Goal: Task Accomplishment & Management: Complete application form

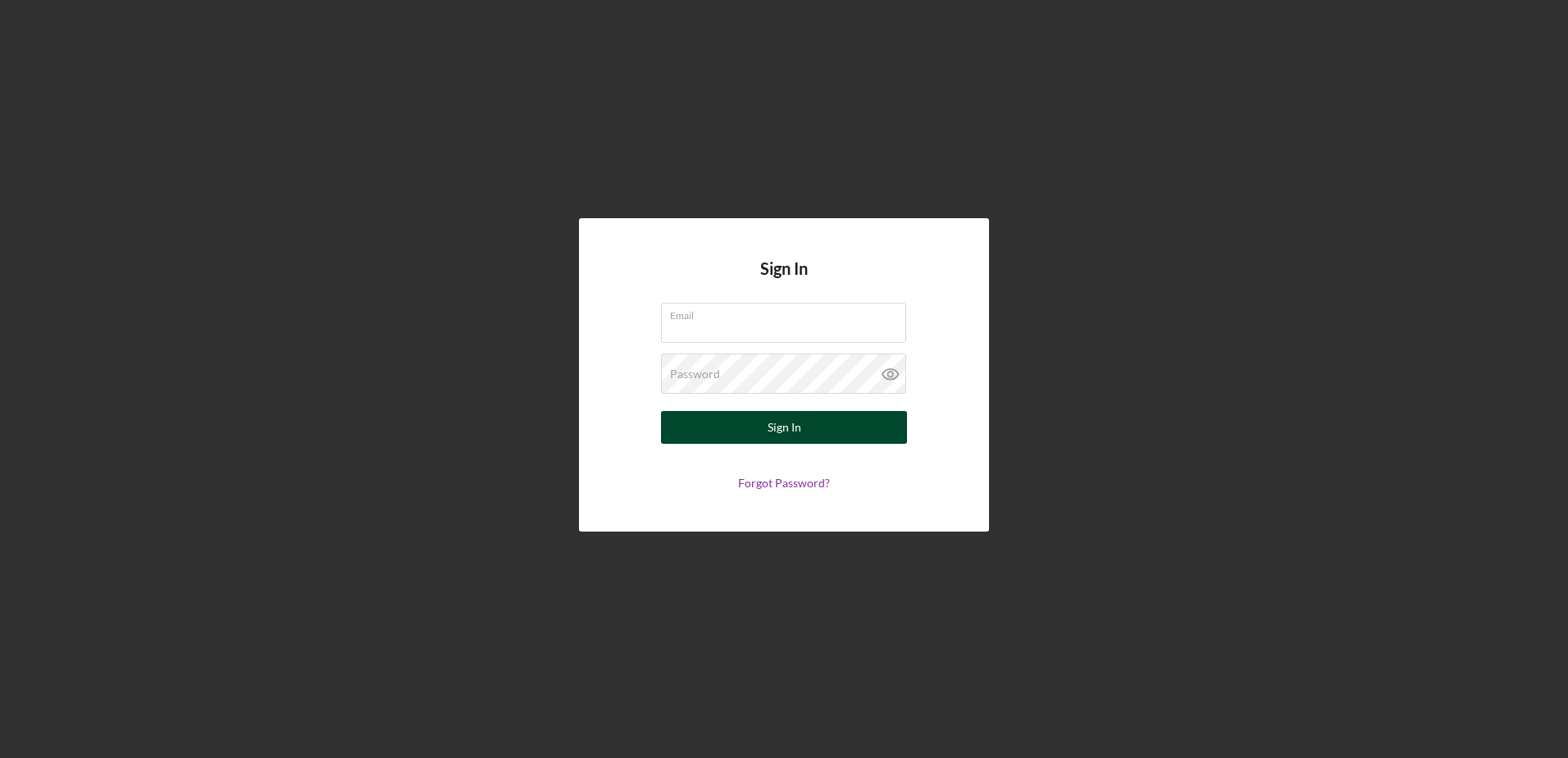
type input "[EMAIL_ADDRESS][DOMAIN_NAME]"
click at [762, 417] on button "Sign In" at bounding box center [784, 427] width 246 height 33
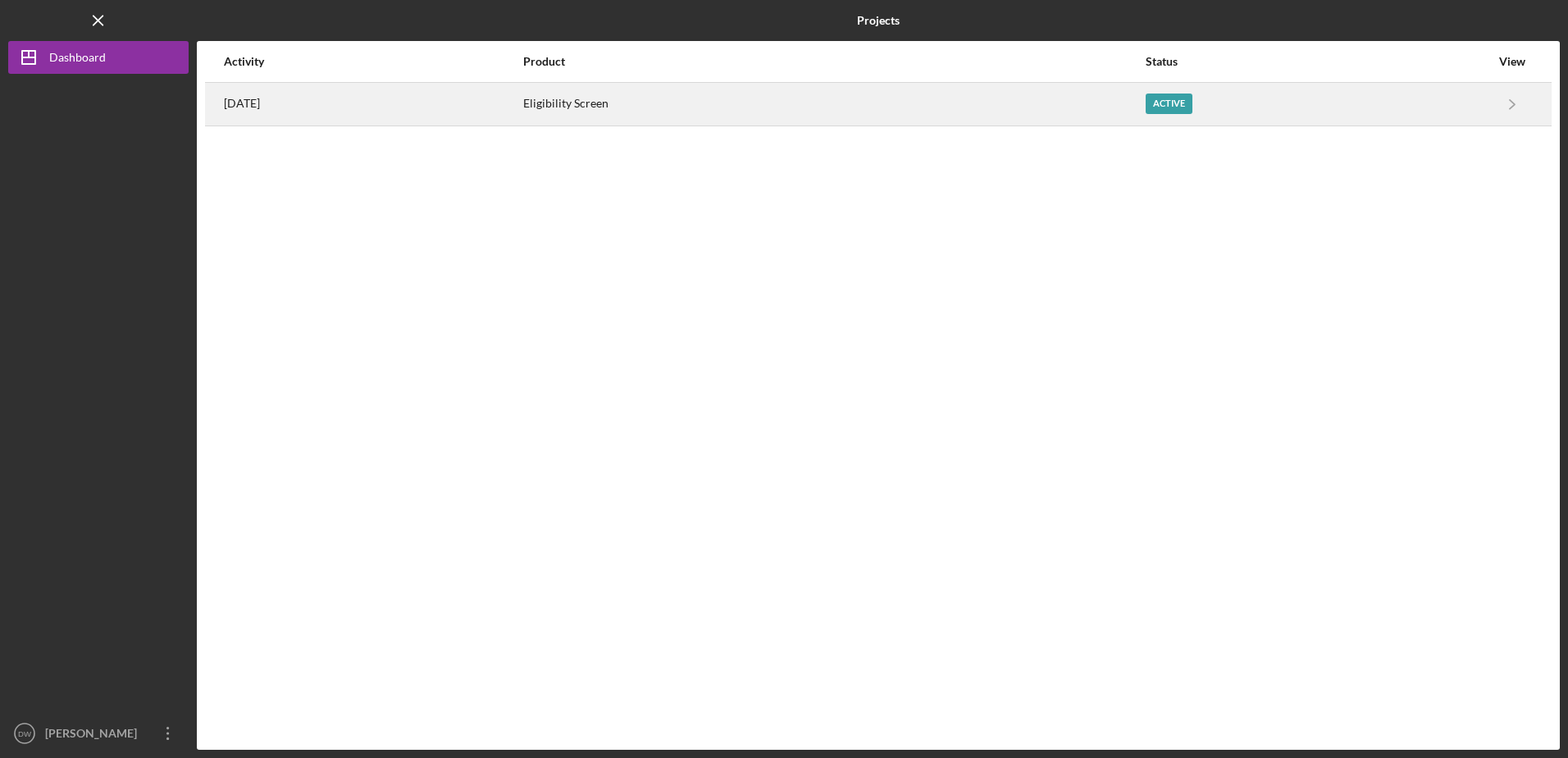
click at [700, 104] on div "Eligibility Screen" at bounding box center [834, 103] width 621 height 41
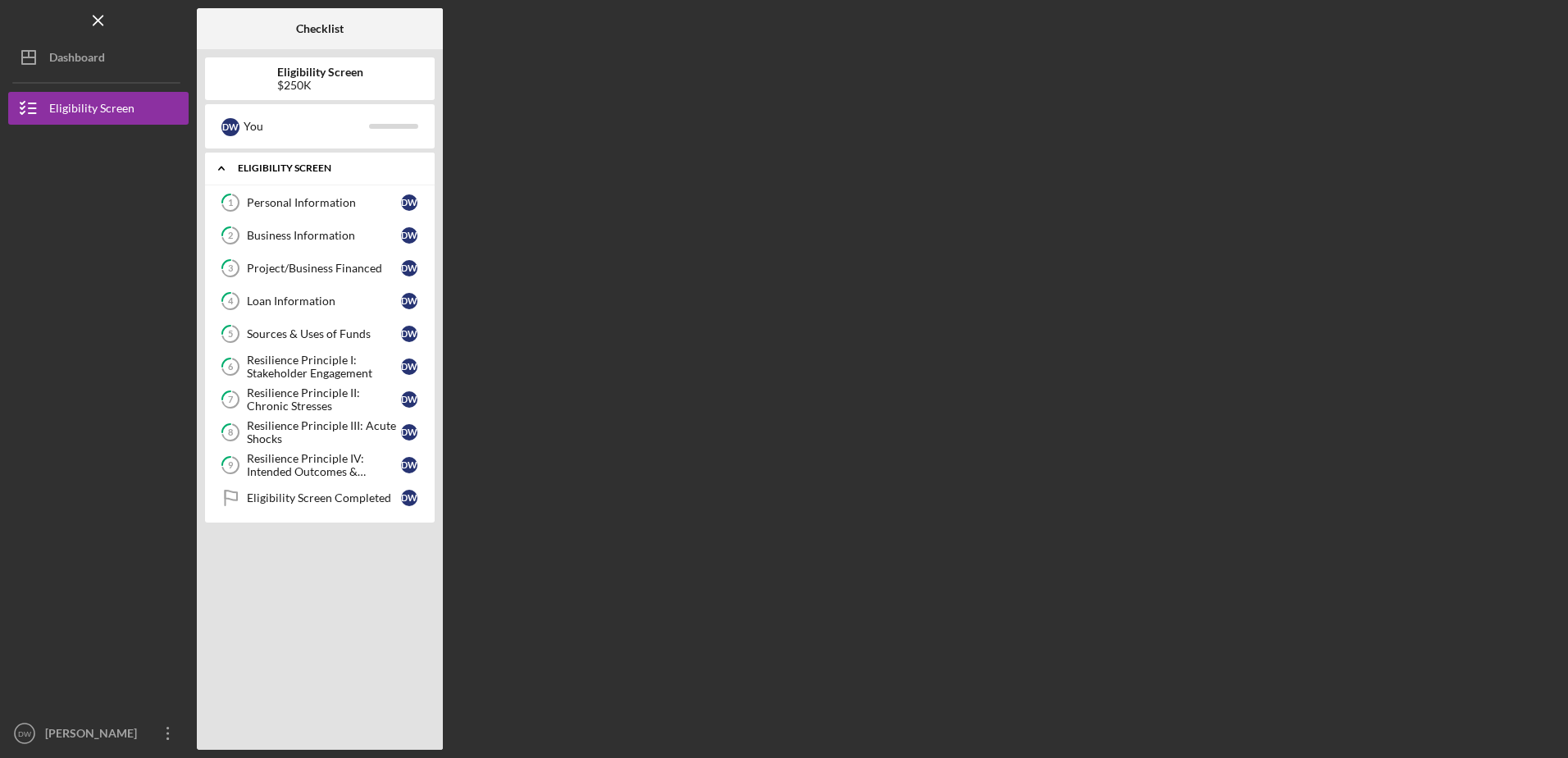
click at [253, 178] on div "Icon/Expander Eligibility Screen 0 / 10" at bounding box center [320, 168] width 230 height 34
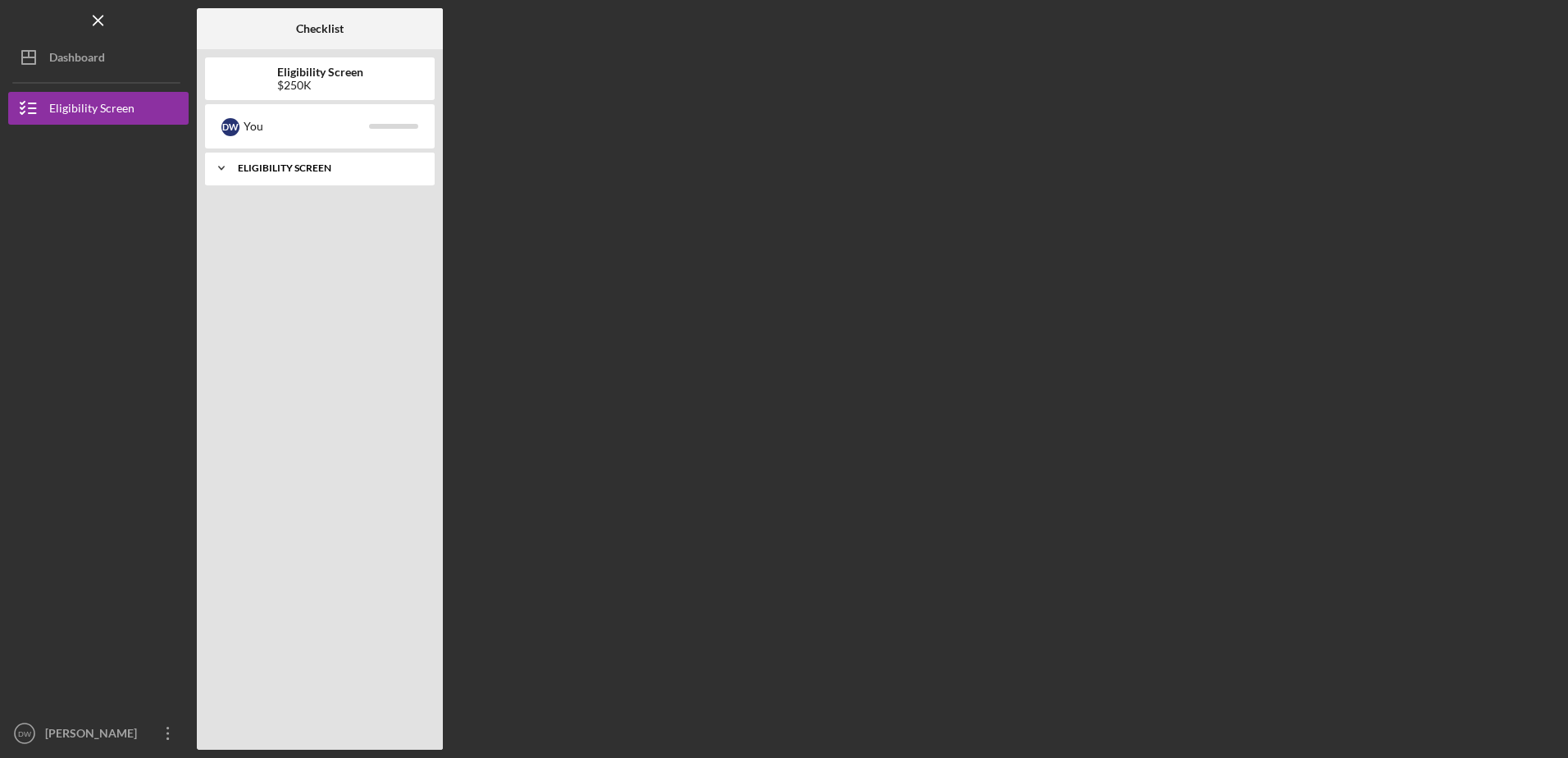
click at [239, 170] on div "Eligibility Screen" at bounding box center [326, 168] width 177 height 10
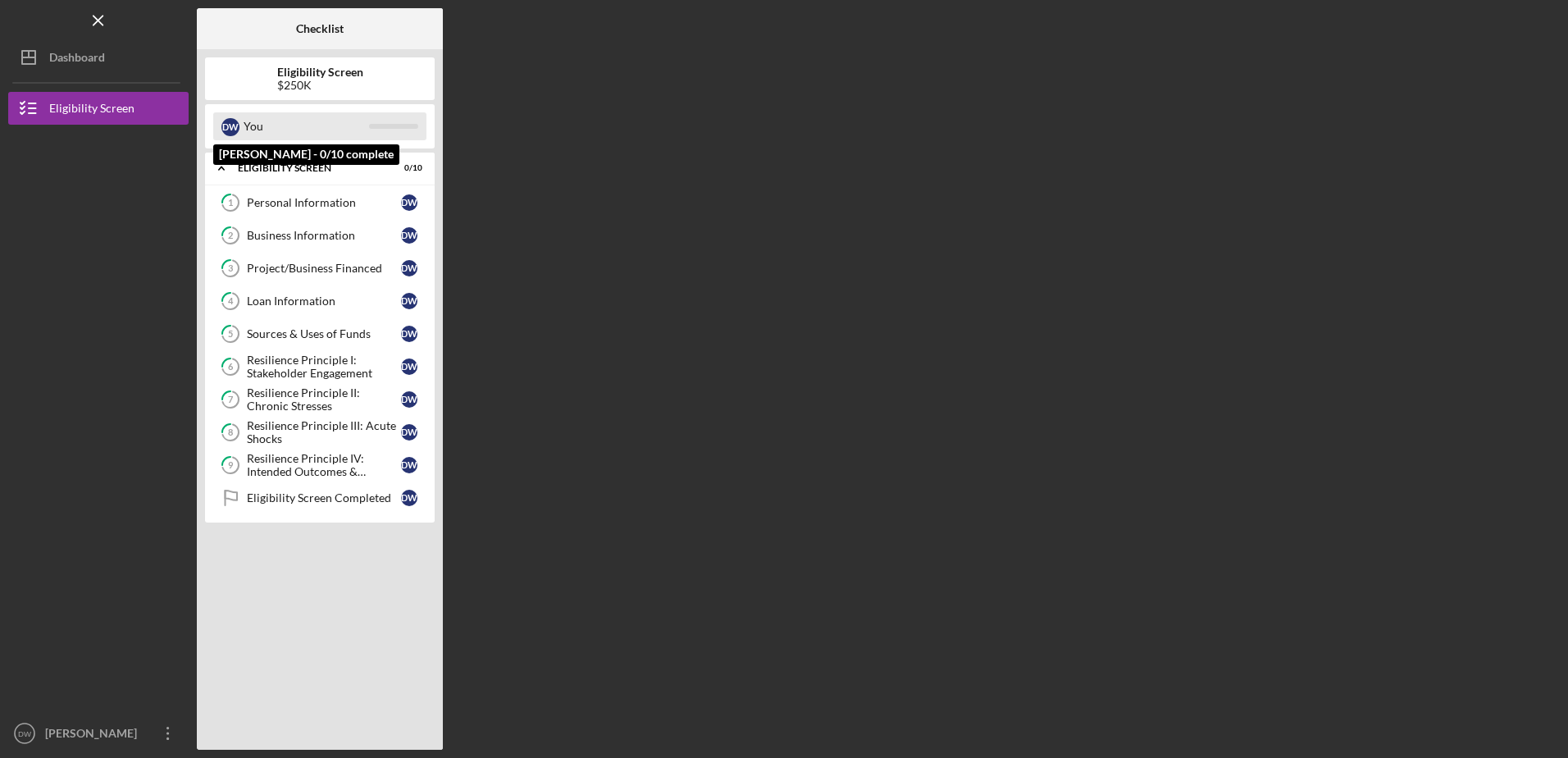
click at [331, 127] on div "You" at bounding box center [306, 126] width 126 height 28
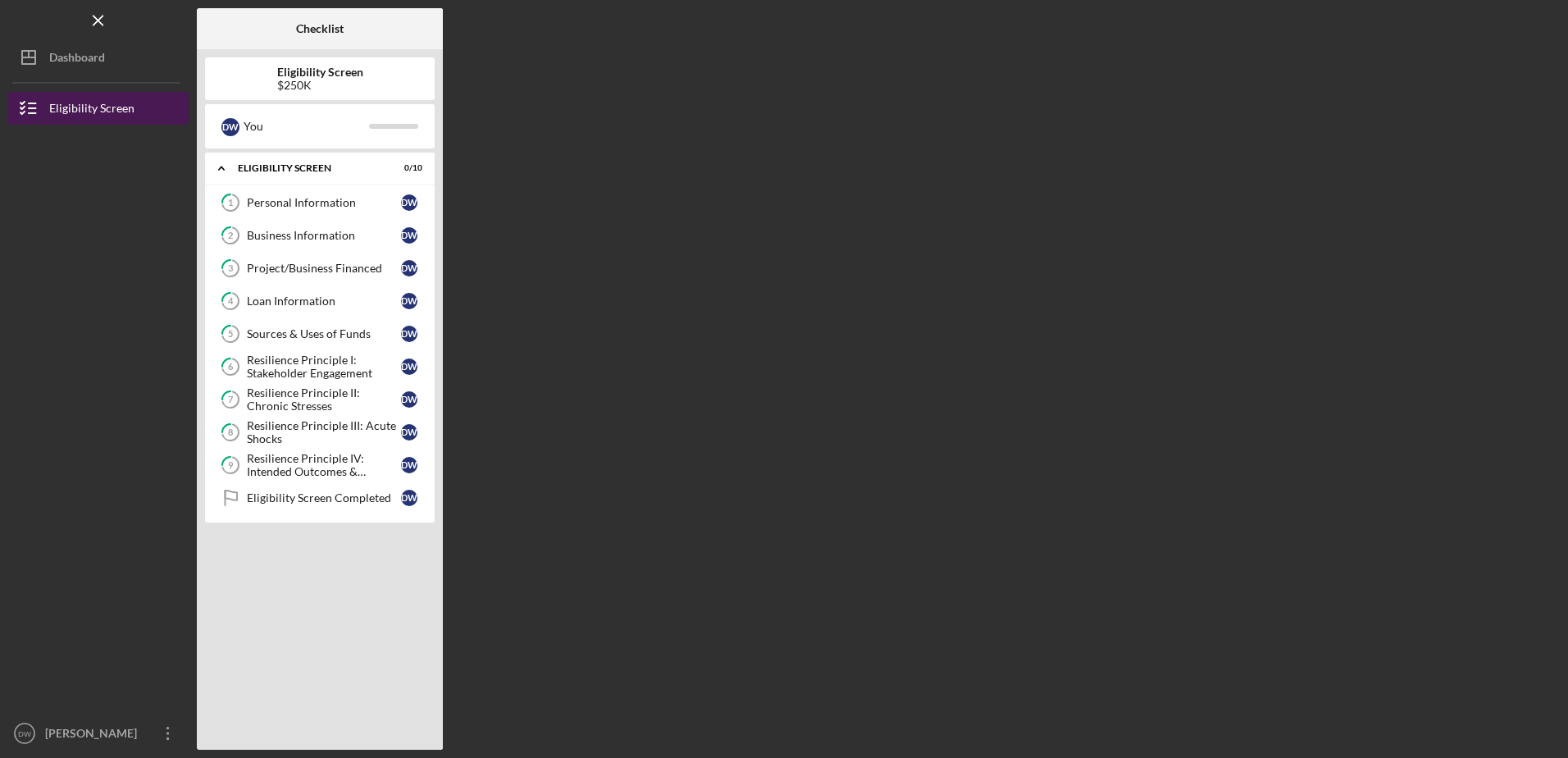
click at [85, 113] on div "Eligibility Screen" at bounding box center [91, 110] width 85 height 37
drag, startPoint x: 338, startPoint y: 78, endPoint x: 190, endPoint y: 99, distance: 149.5
click at [338, 77] on b "Eligibility Screen" at bounding box center [320, 72] width 86 height 13
click at [115, 110] on div "Eligibility Screen" at bounding box center [91, 110] width 85 height 37
click at [393, 177] on div "Icon/Expander Eligibility Screen 0 / 10" at bounding box center [320, 168] width 230 height 34
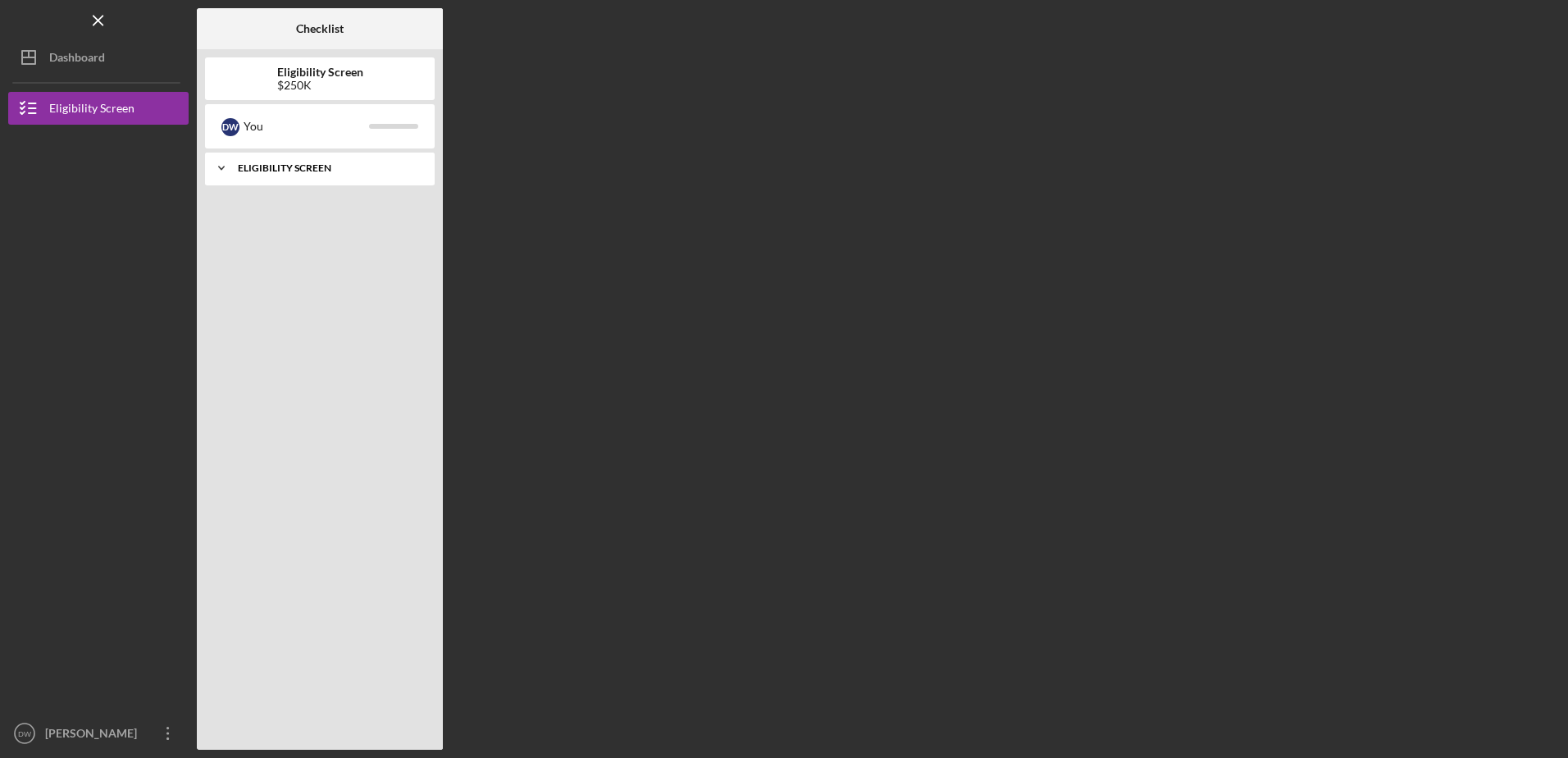
click at [386, 174] on div "Icon/Expander Eligibility Screen 0 / 10" at bounding box center [320, 168] width 230 height 33
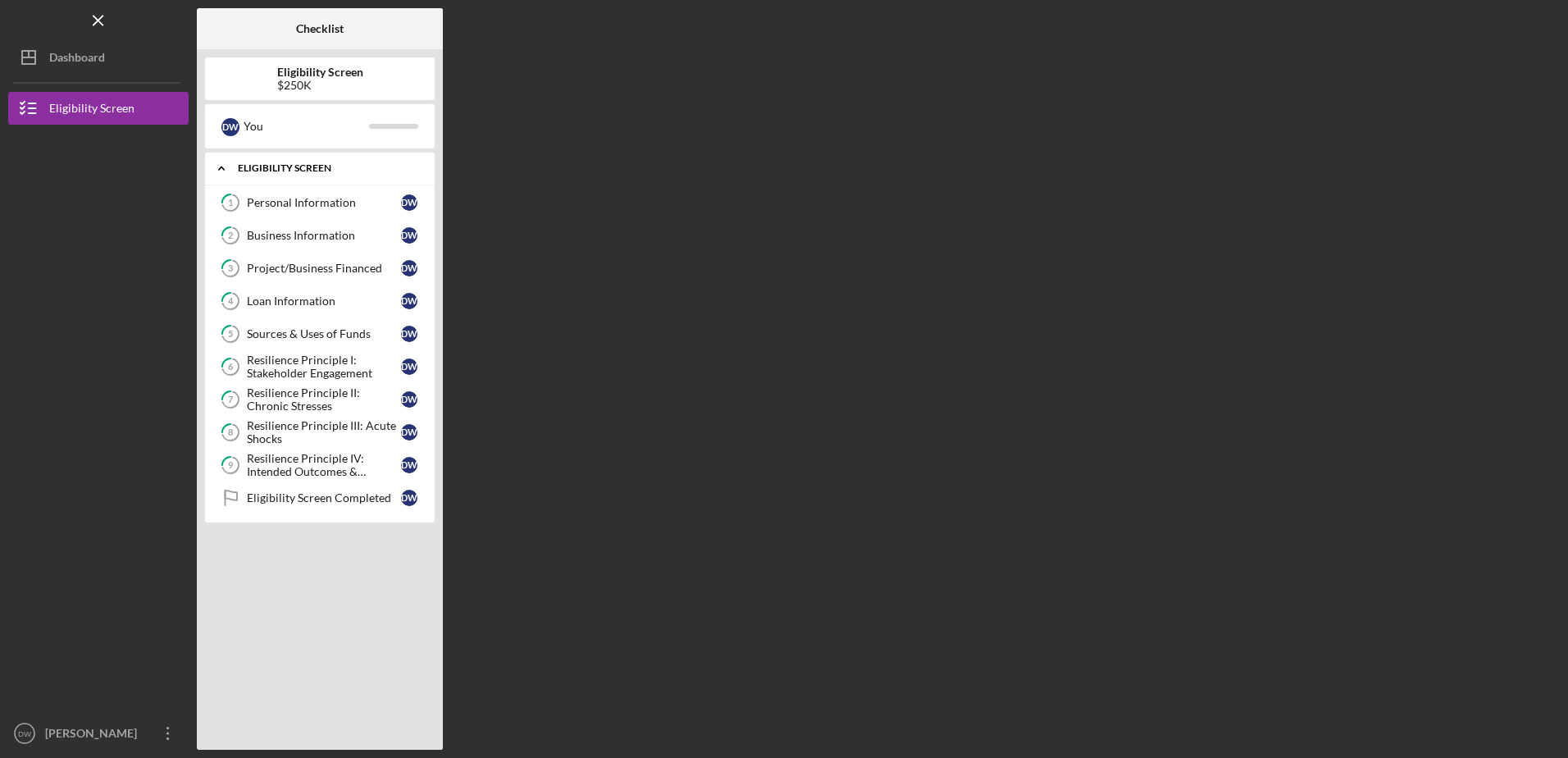
click at [386, 197] on div "Personal Information" at bounding box center [324, 202] width 154 height 13
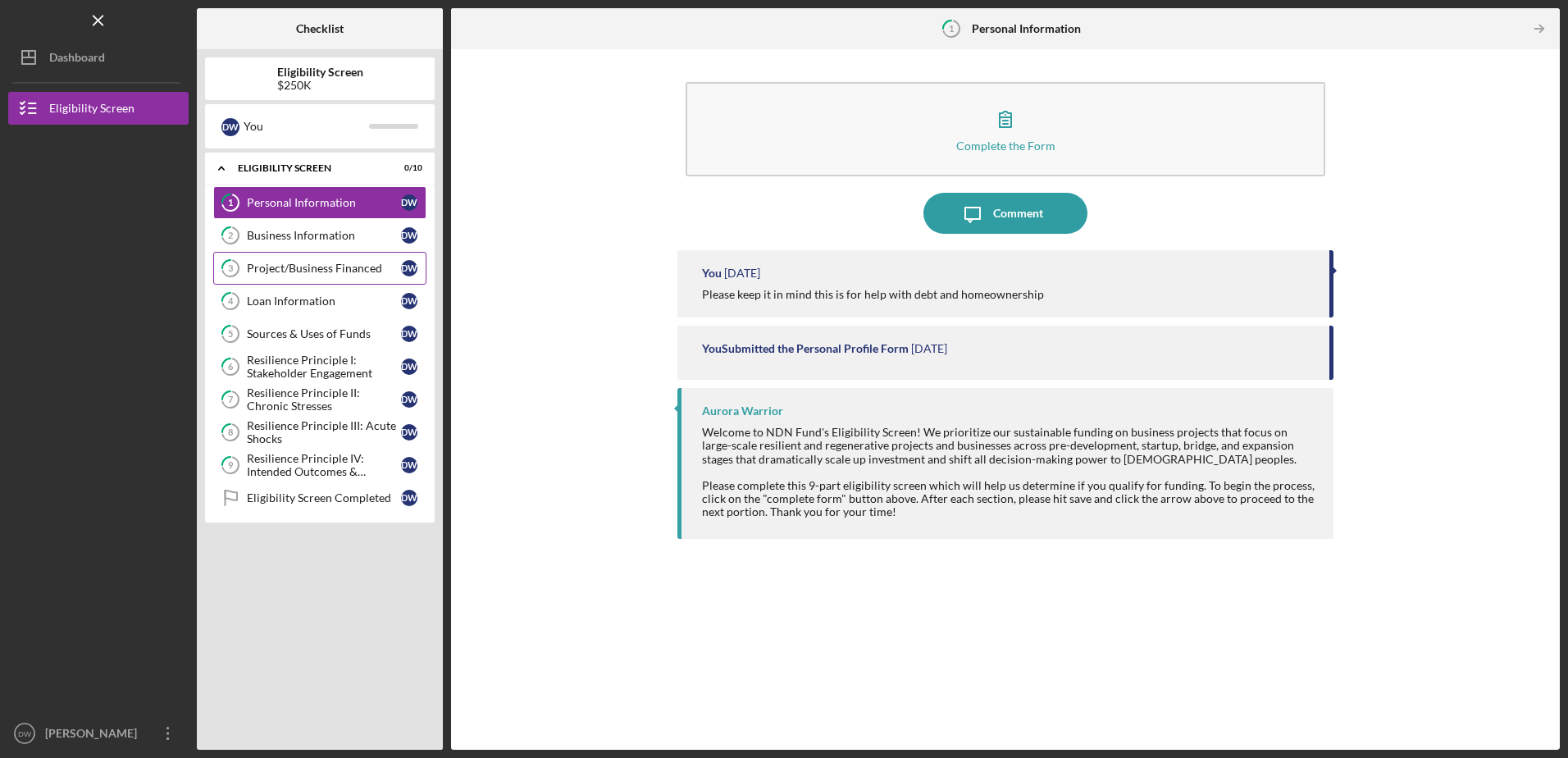
click at [327, 277] on link "3 Project/Business Financed D W" at bounding box center [319, 268] width 213 height 33
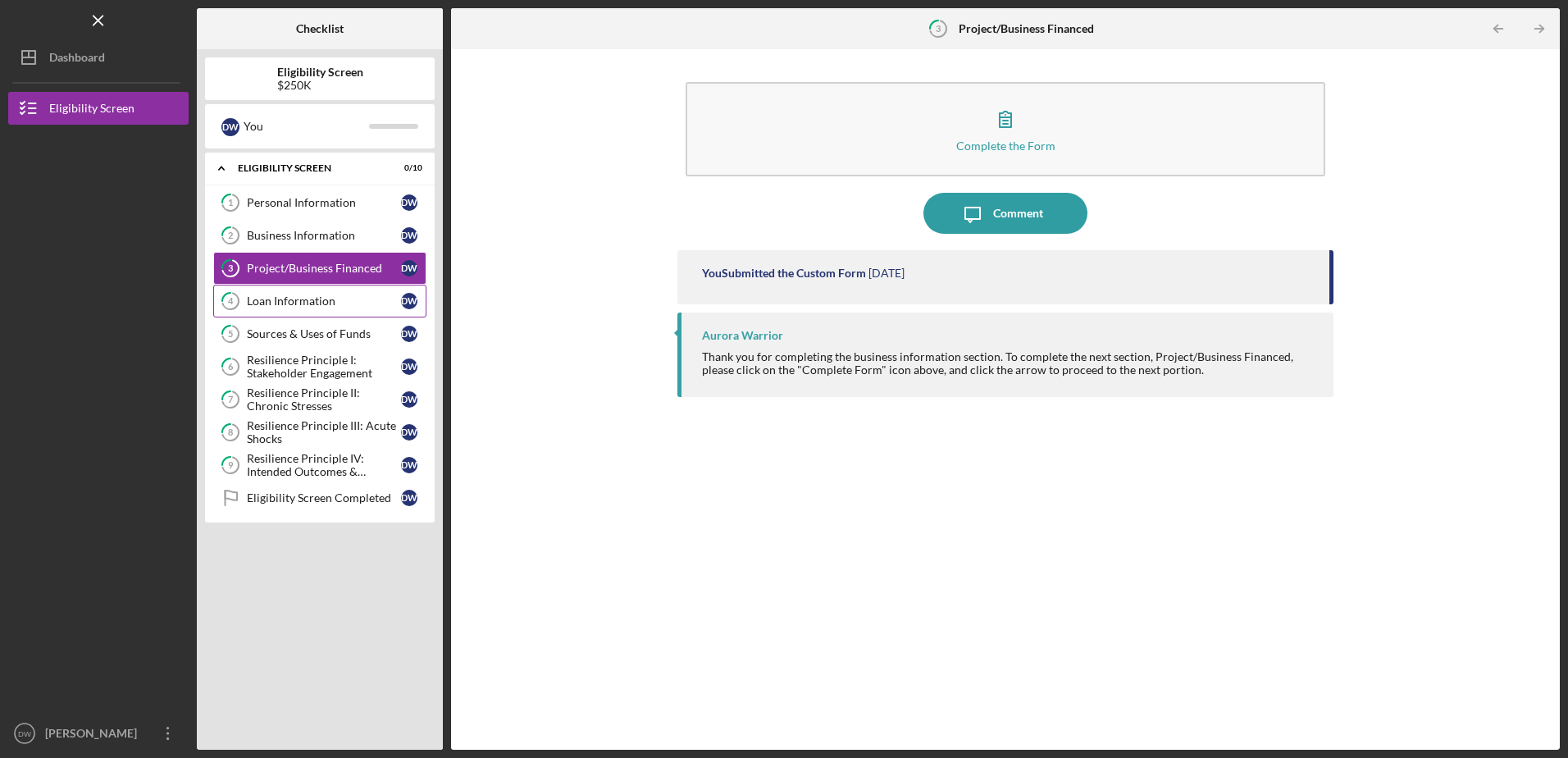
click at [314, 294] on div "Loan Information" at bounding box center [324, 301] width 154 height 13
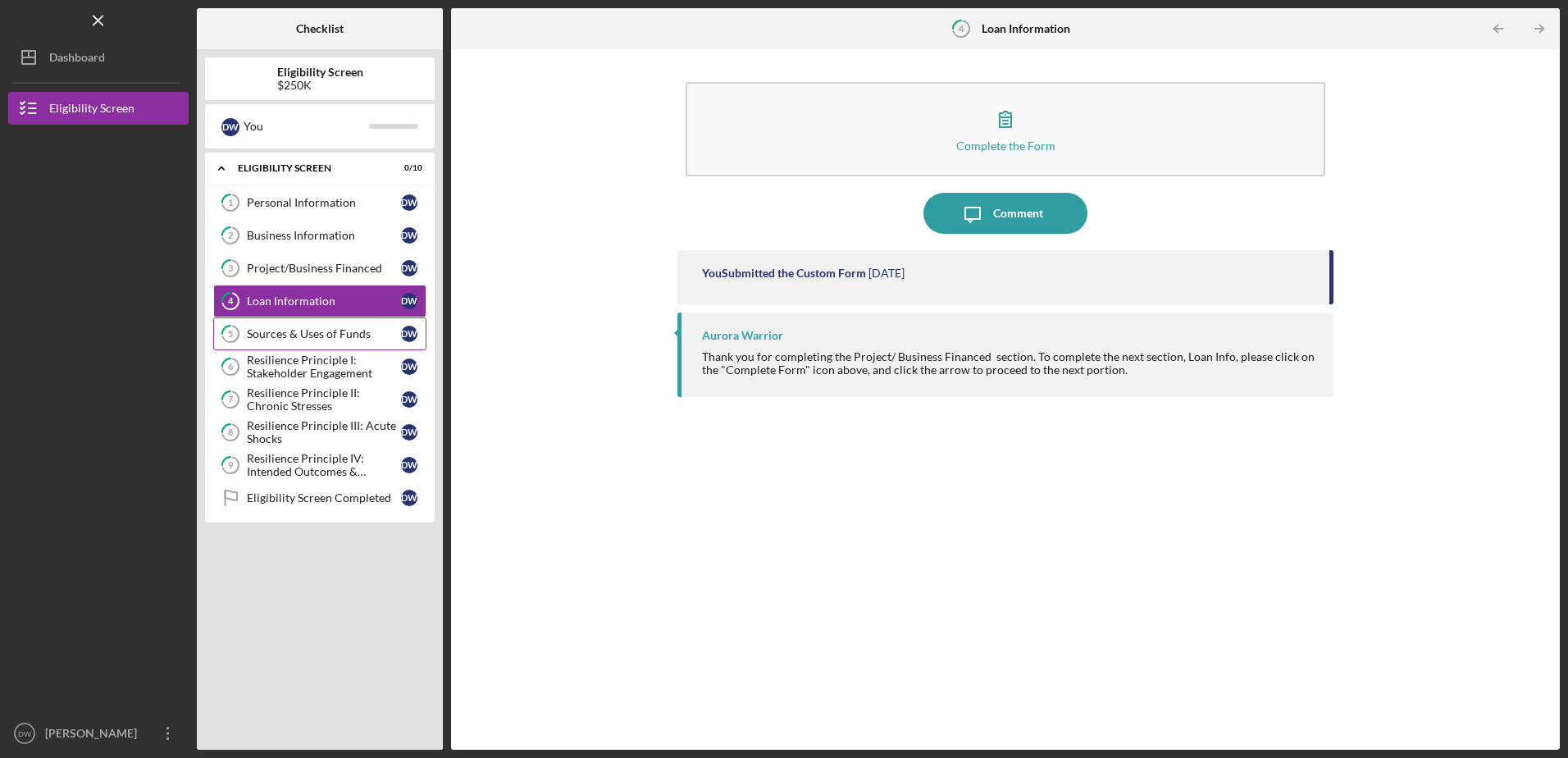
click at [329, 329] on div "Sources & Uses of Funds" at bounding box center [324, 333] width 154 height 13
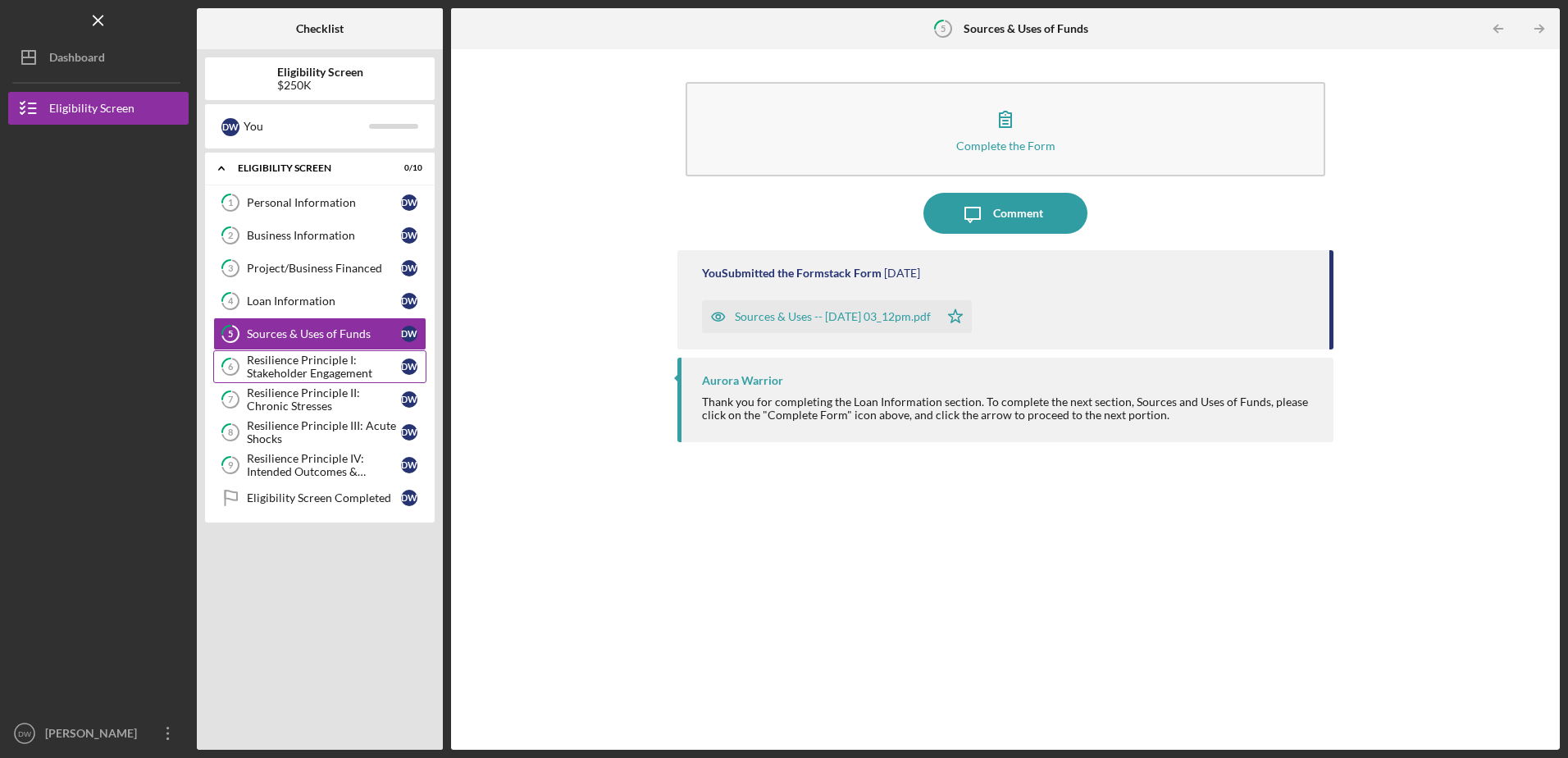
click at [331, 370] on div "Resilience Principle I: Stakeholder Engagement" at bounding box center [324, 366] width 154 height 26
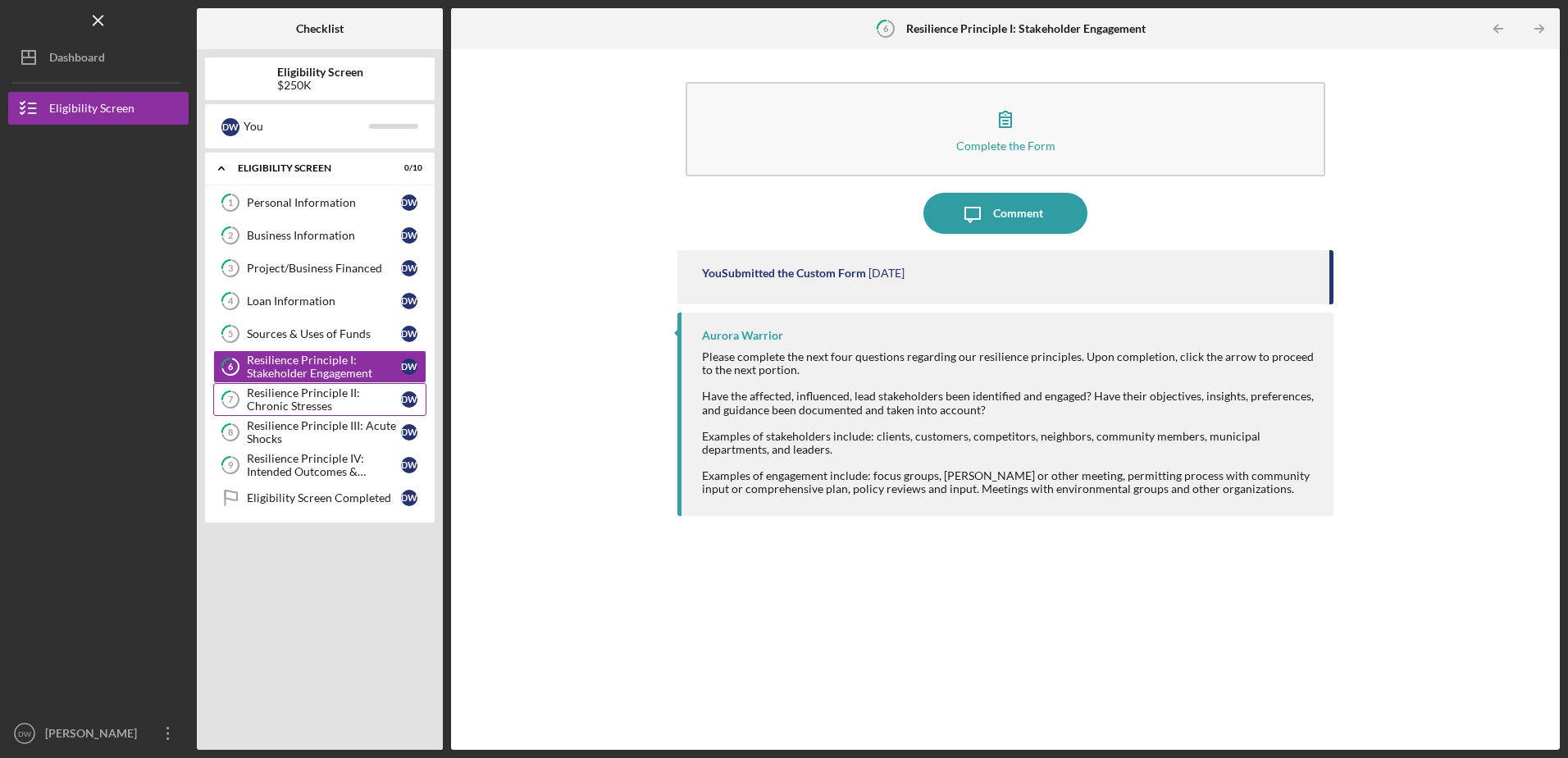
click at [367, 399] on div "Resilience Principle II: Chronic Stresses" at bounding box center [324, 399] width 154 height 26
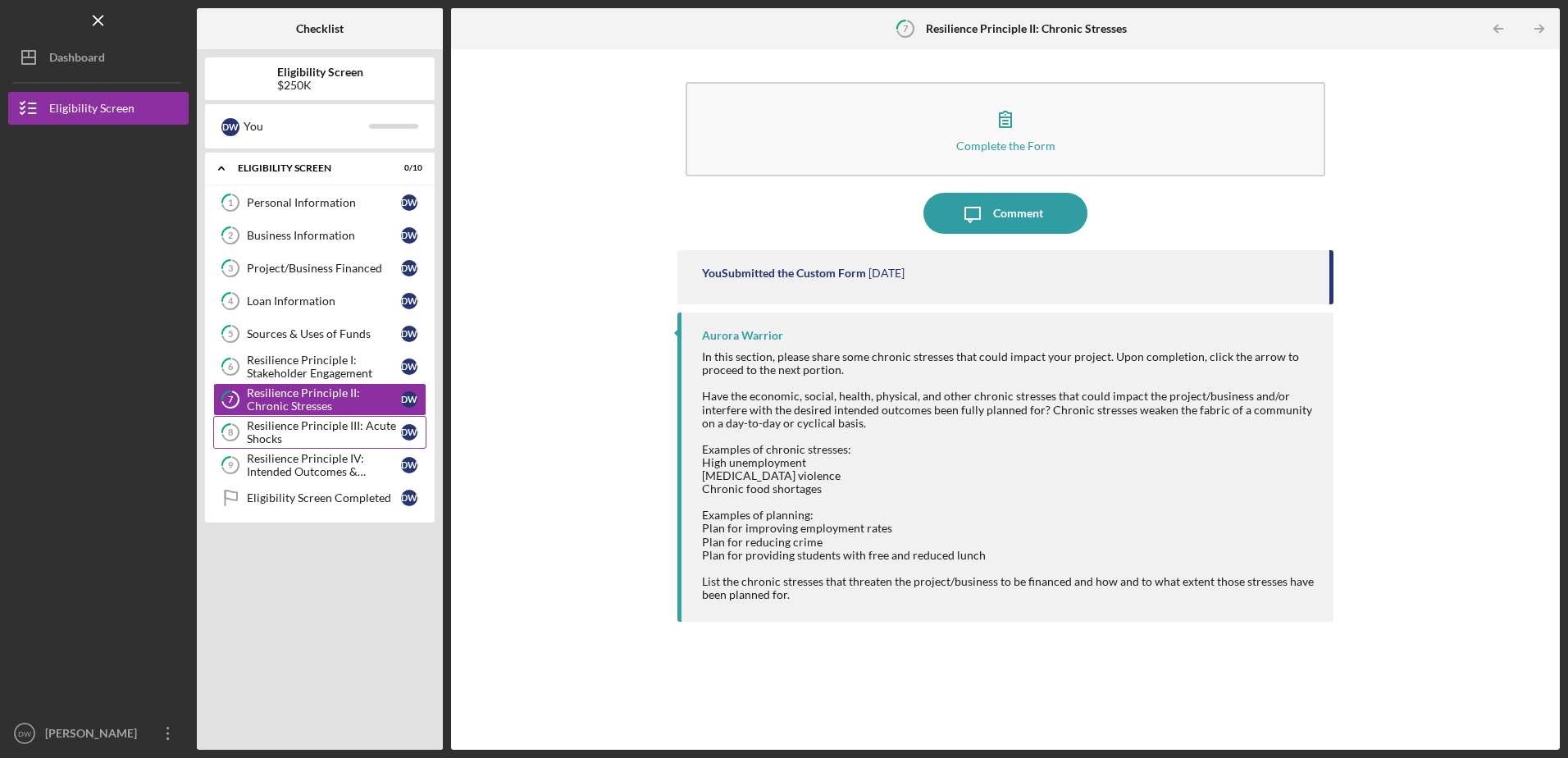
click at [320, 437] on div "Resilience Principle III: Acute Shocks" at bounding box center [324, 432] width 154 height 26
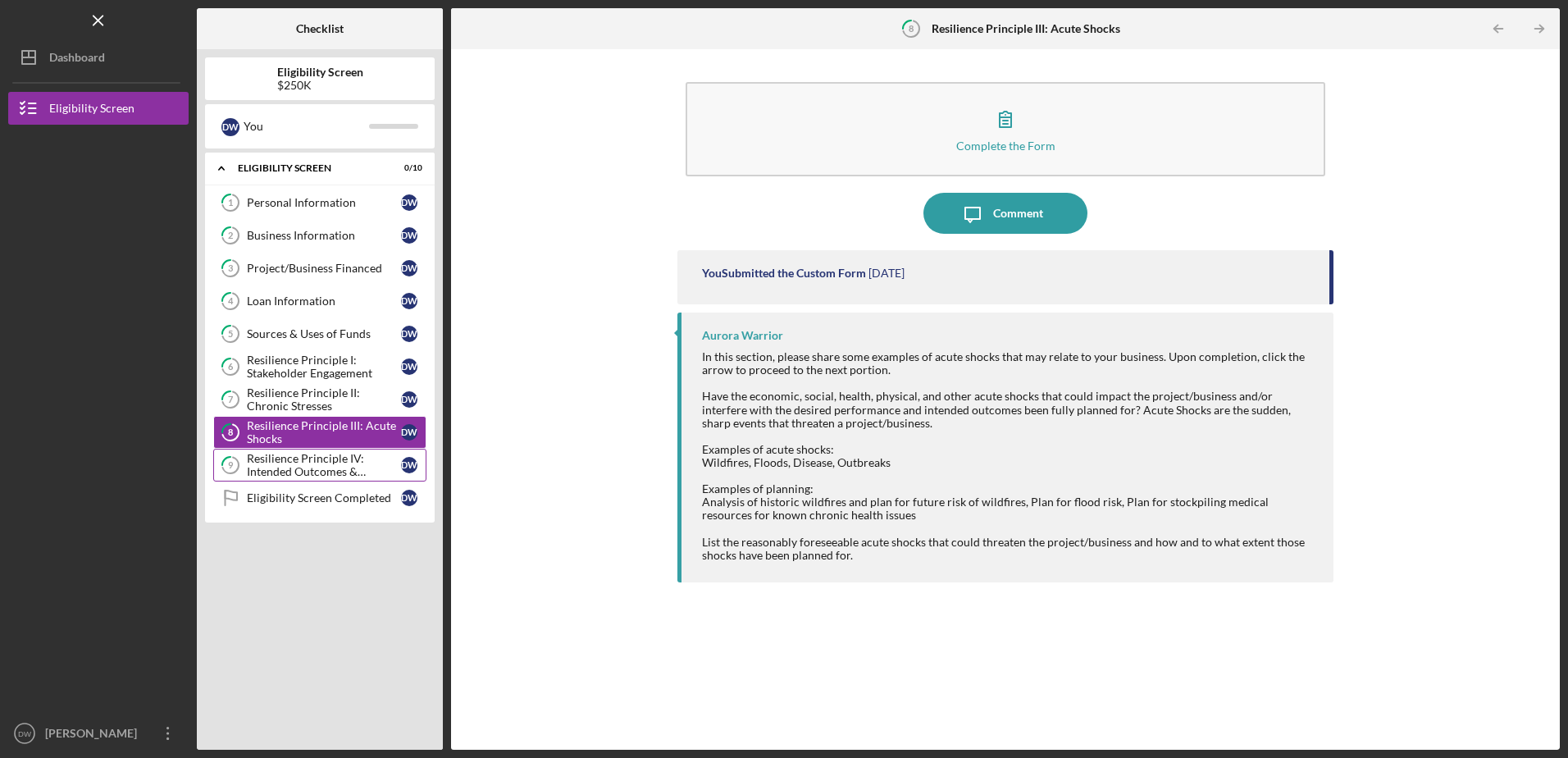
click at [319, 470] on div "Resilience Principle IV: Intended Outcomes & Measures Defined" at bounding box center [324, 465] width 154 height 26
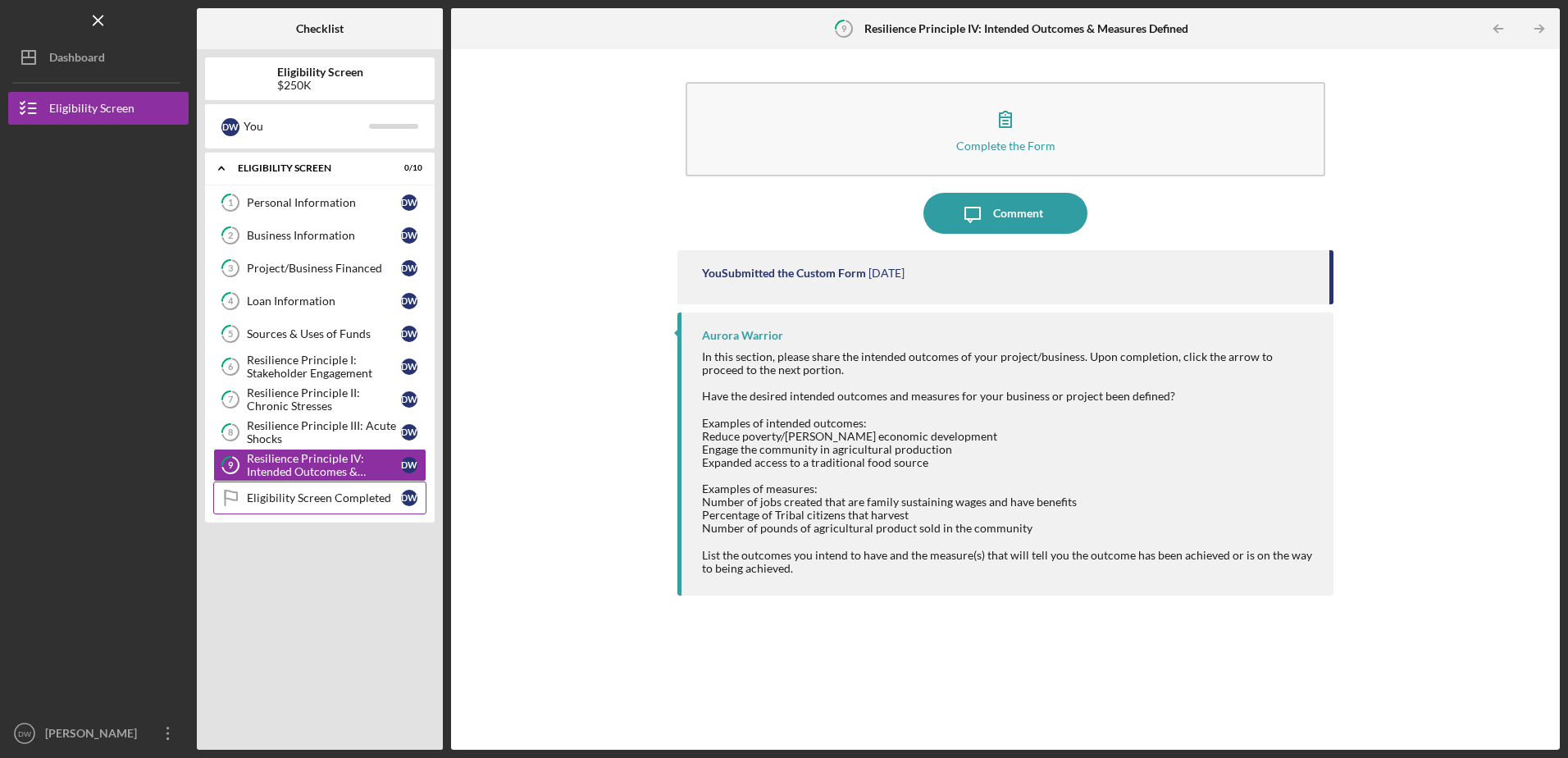
click at [282, 492] on div "Eligibility Screen Completed" at bounding box center [324, 498] width 154 height 13
